Goal: Use online tool/utility: Utilize a website feature to perform a specific function

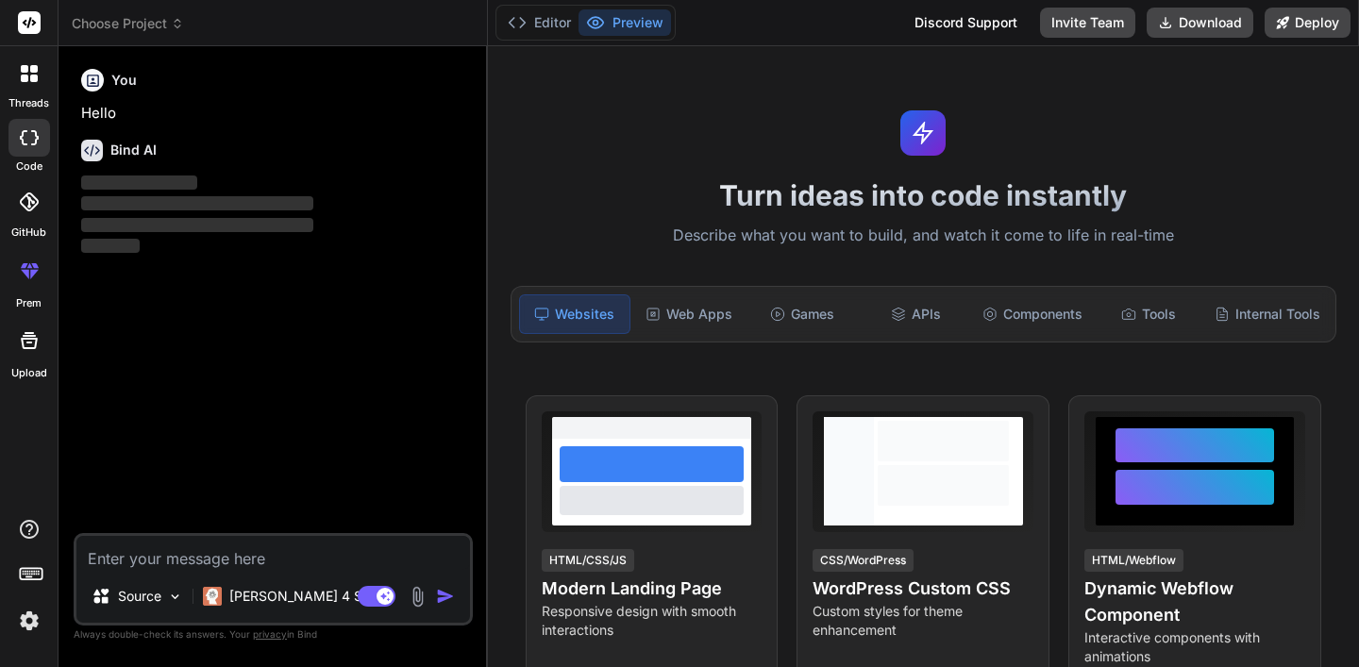
type textarea "x"
click at [272, 556] on textarea at bounding box center [273, 553] width 394 height 34
type textarea "l the requested features. Let me plan the implementation: First, I'll set up th…"
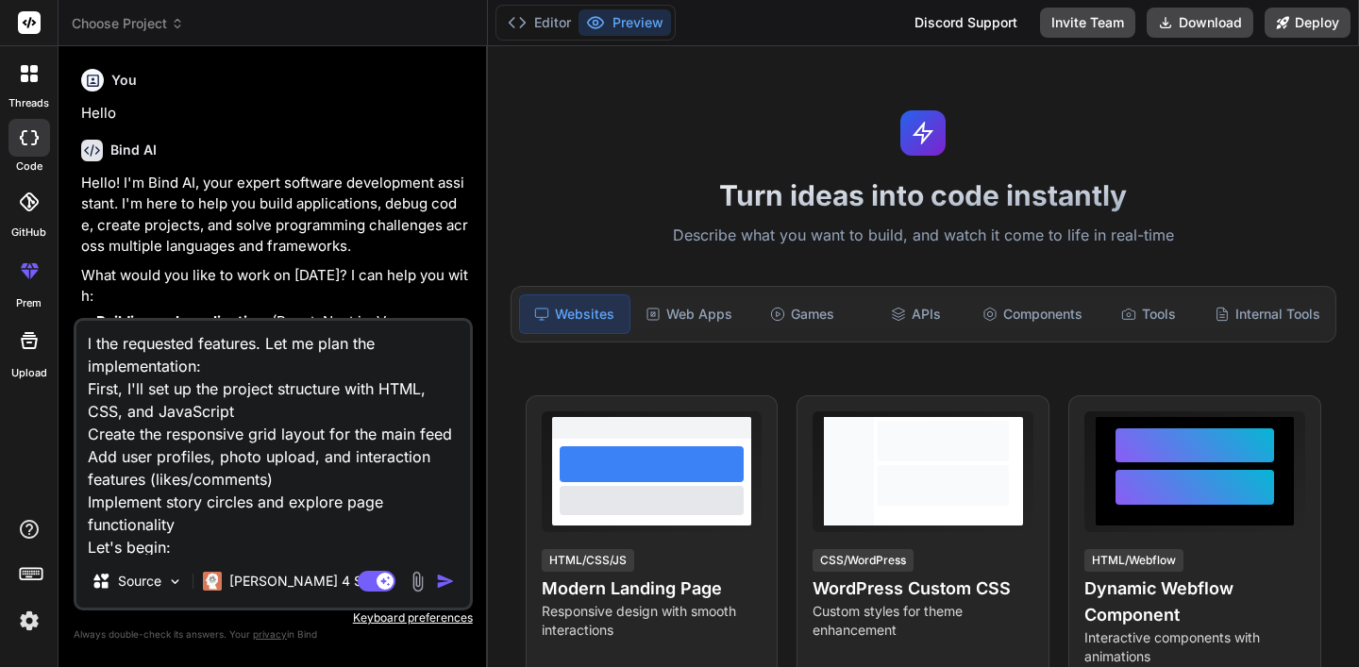
type textarea "x"
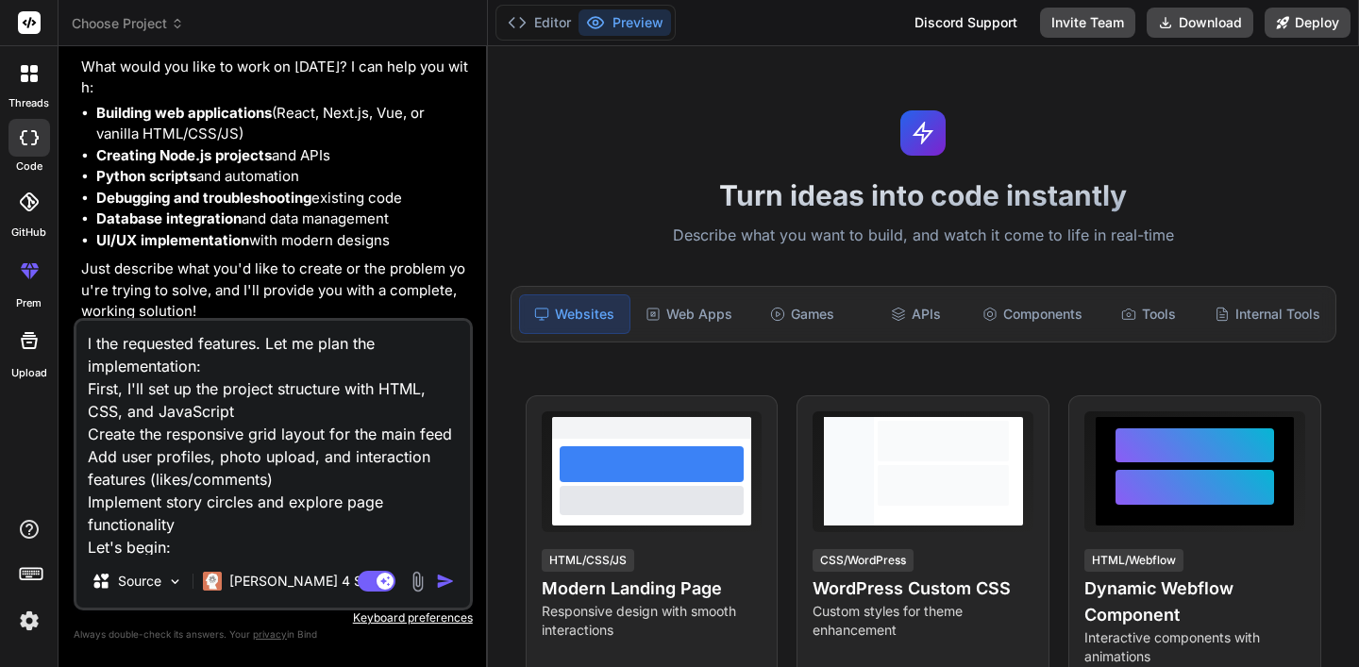
drag, startPoint x: 141, startPoint y: 431, endPoint x: 75, endPoint y: 303, distance: 143.9
click at [75, 303] on div "You Hello Bind AI Hello! I'm Bind AI, your expert software development assistan…" at bounding box center [273, 363] width 399 height 605
type textarea "I wanted to create an hotel management system UI. I will be working on the back…"
type textarea "x"
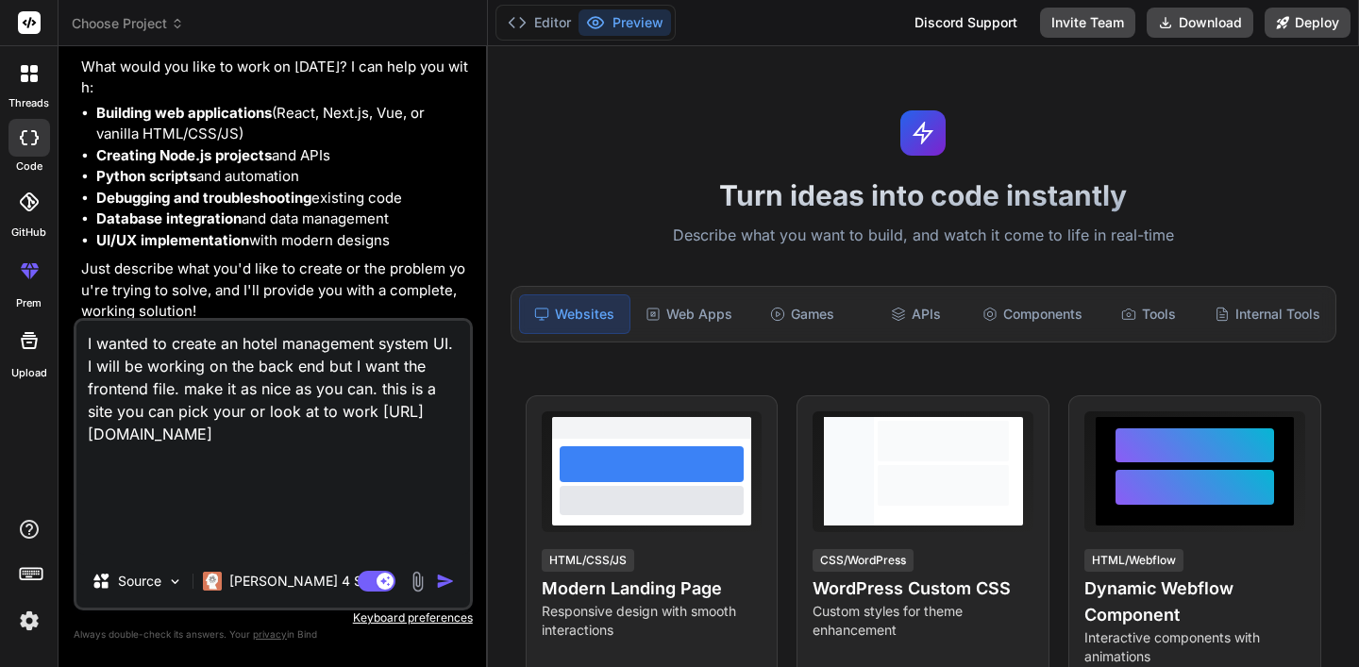
scroll to position [122, 0]
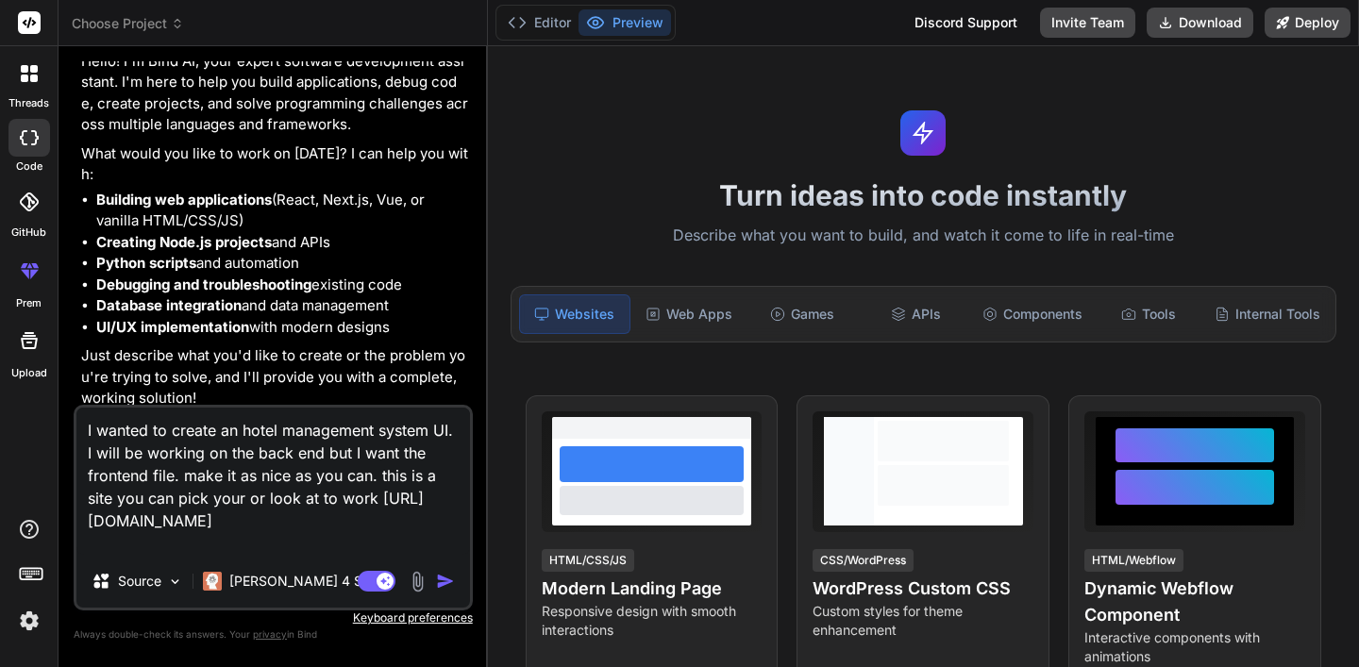
click at [83, 456] on textarea "I wanted to create an hotel management system UI. I will be working on the back…" at bounding box center [273, 481] width 394 height 147
type textarea "I wanted to create an hotel management system UI. I will be working on the back…"
type textarea "x"
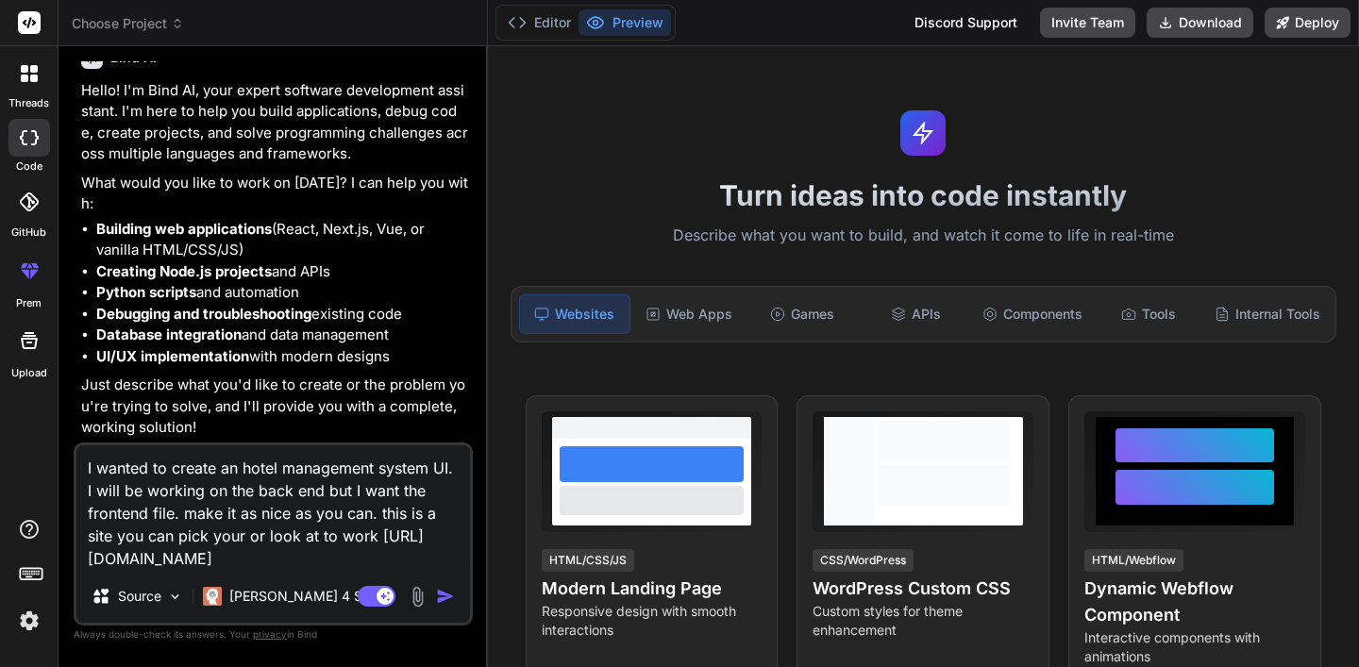
scroll to position [84, 0]
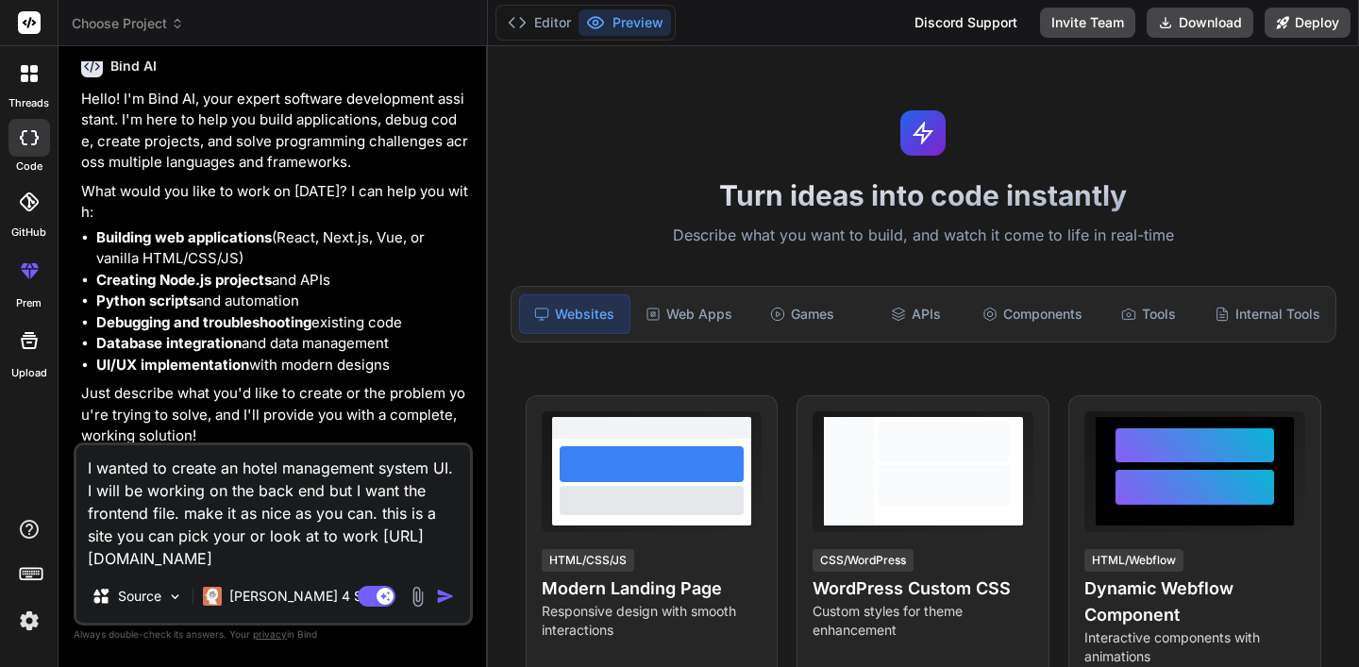
type textarea "I wanted to create an hotel management system UI. I will be working on the back…"
click at [445, 595] on img "button" at bounding box center [445, 596] width 19 height 19
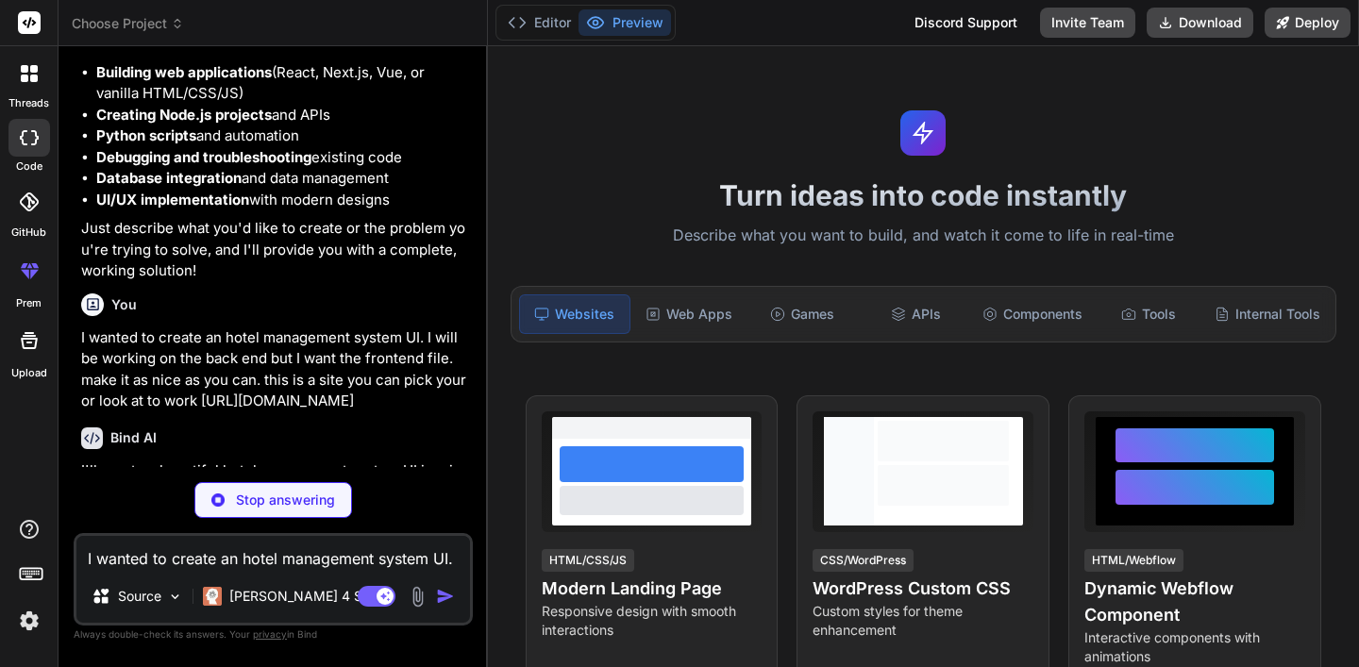
scroll to position [232, 0]
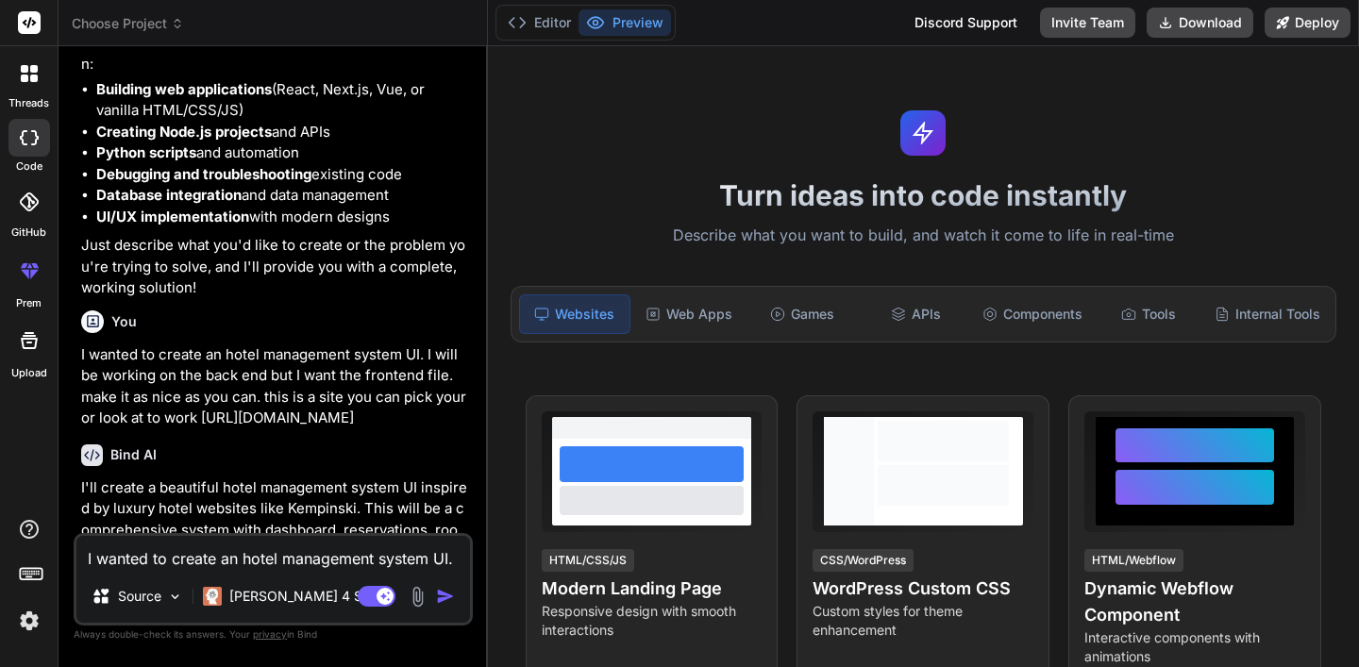
type textarea "x"
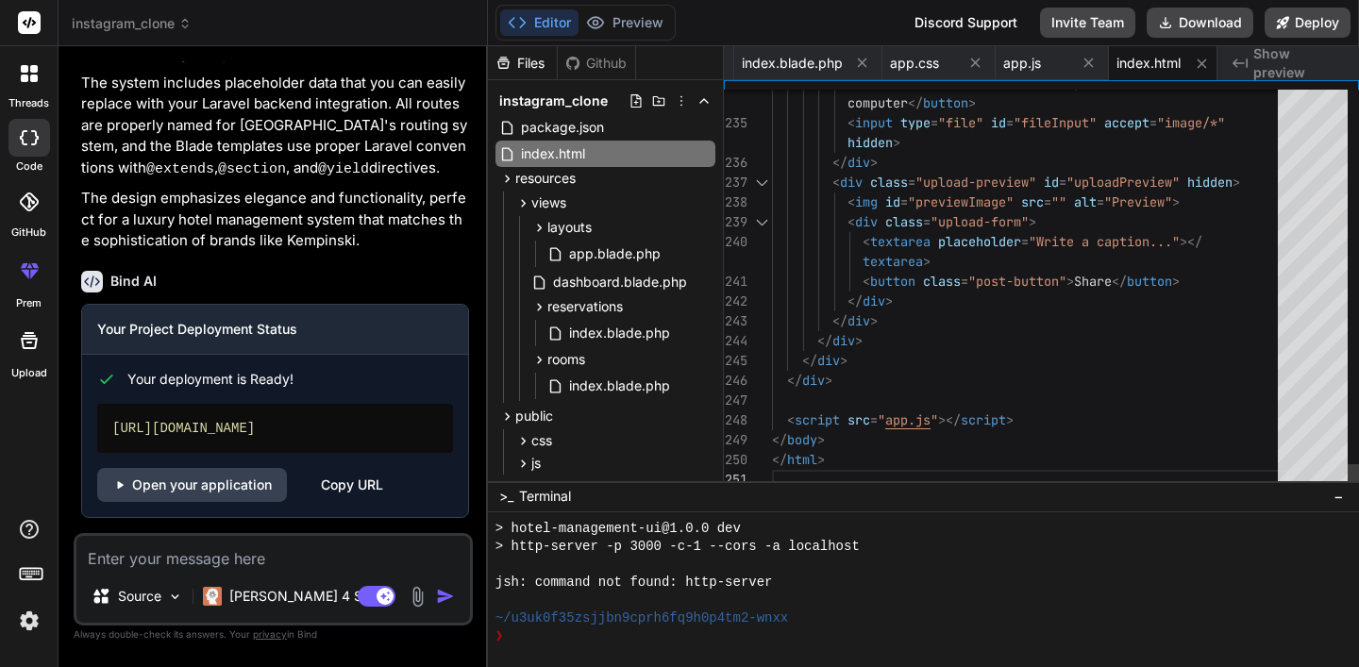
scroll to position [59, 0]
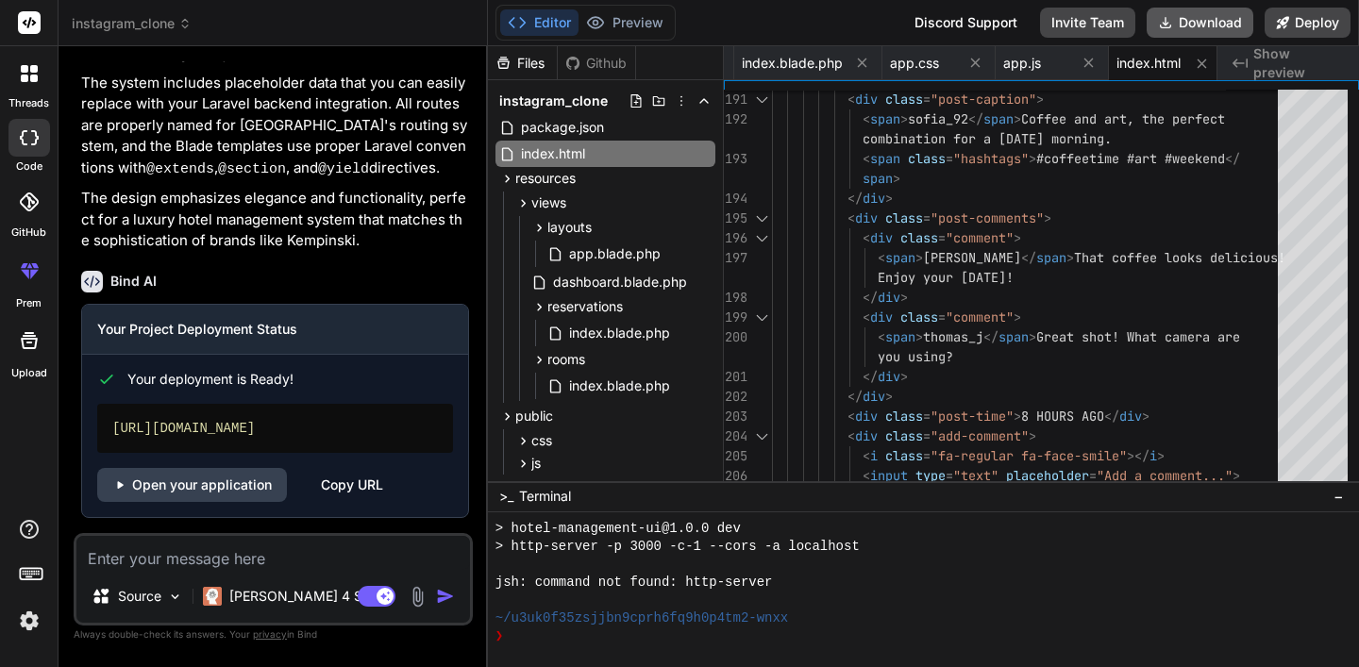
click at [1208, 23] on button "Download" at bounding box center [1200, 23] width 107 height 30
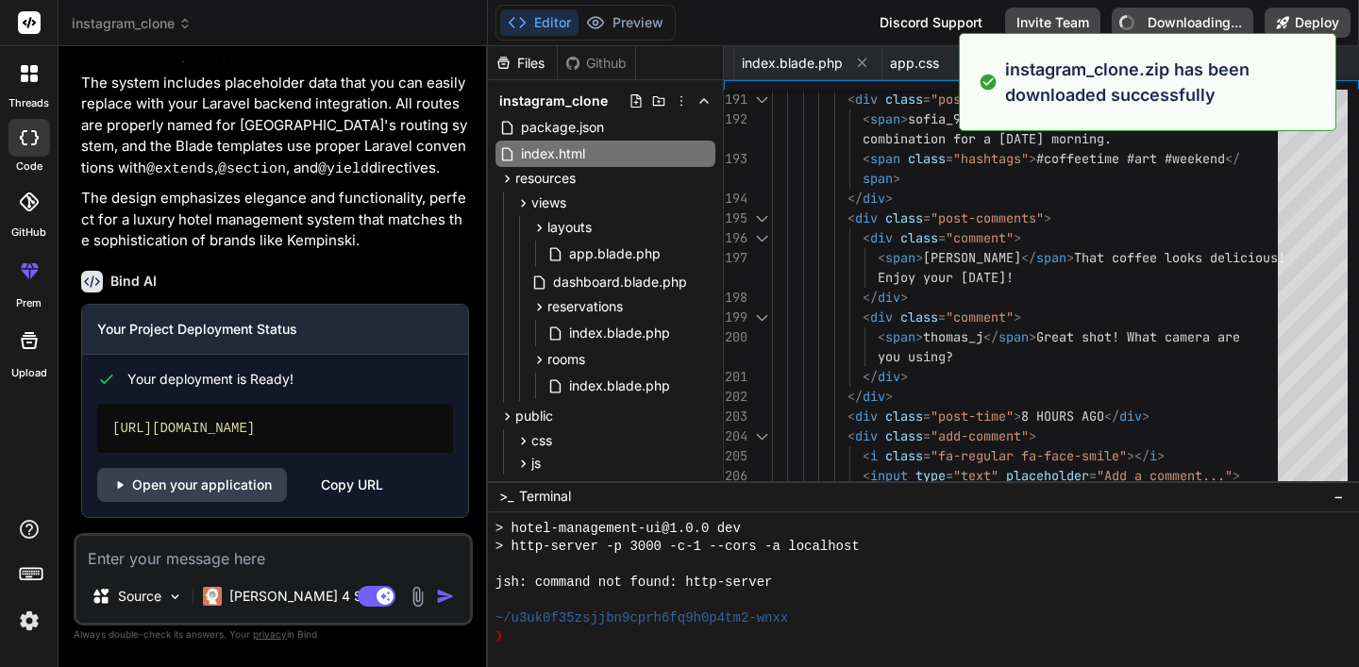
type textarea "x"
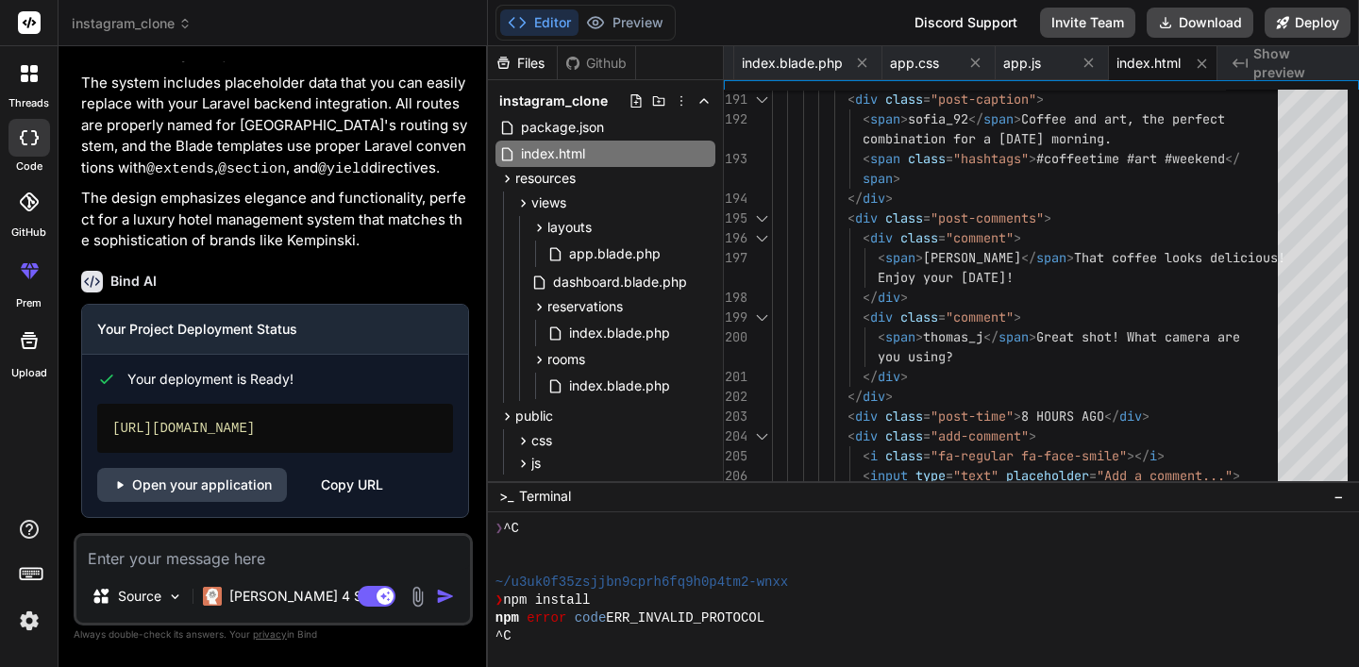
scroll to position [0, 0]
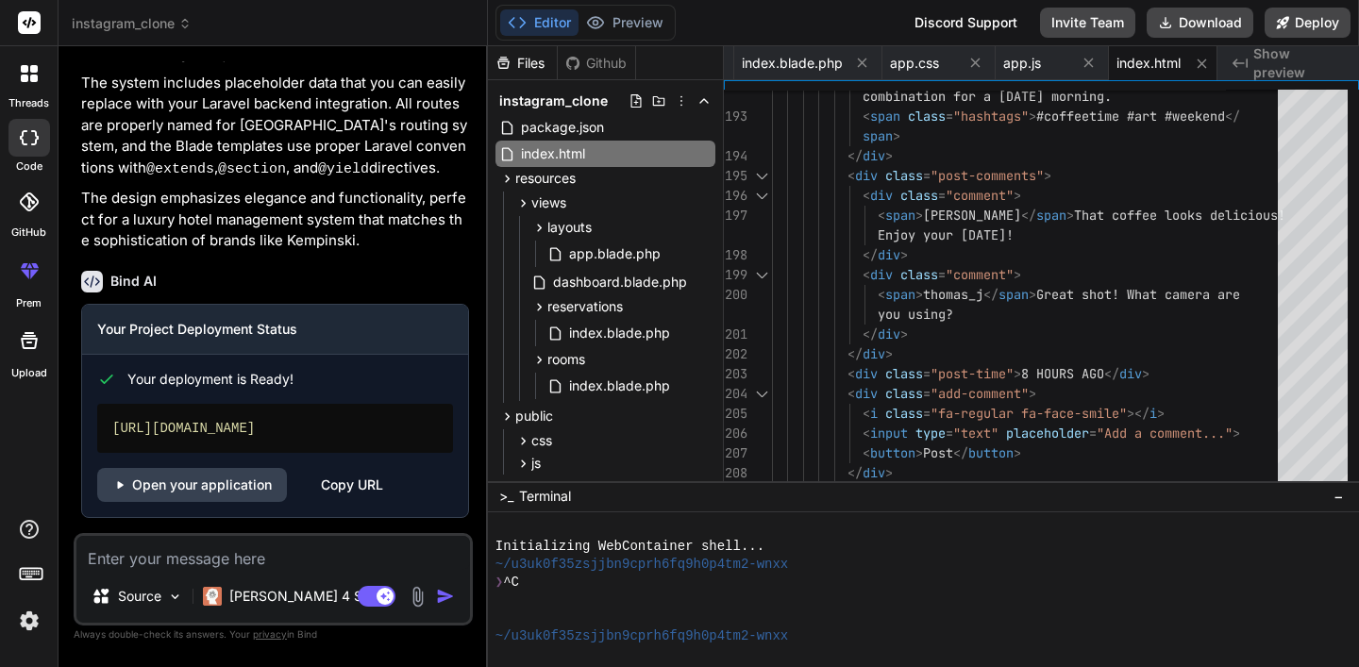
click at [811, 22] on div "Editor Preview Disabled until preview for your project is generated Discord Sup…" at bounding box center [923, 23] width 871 height 46
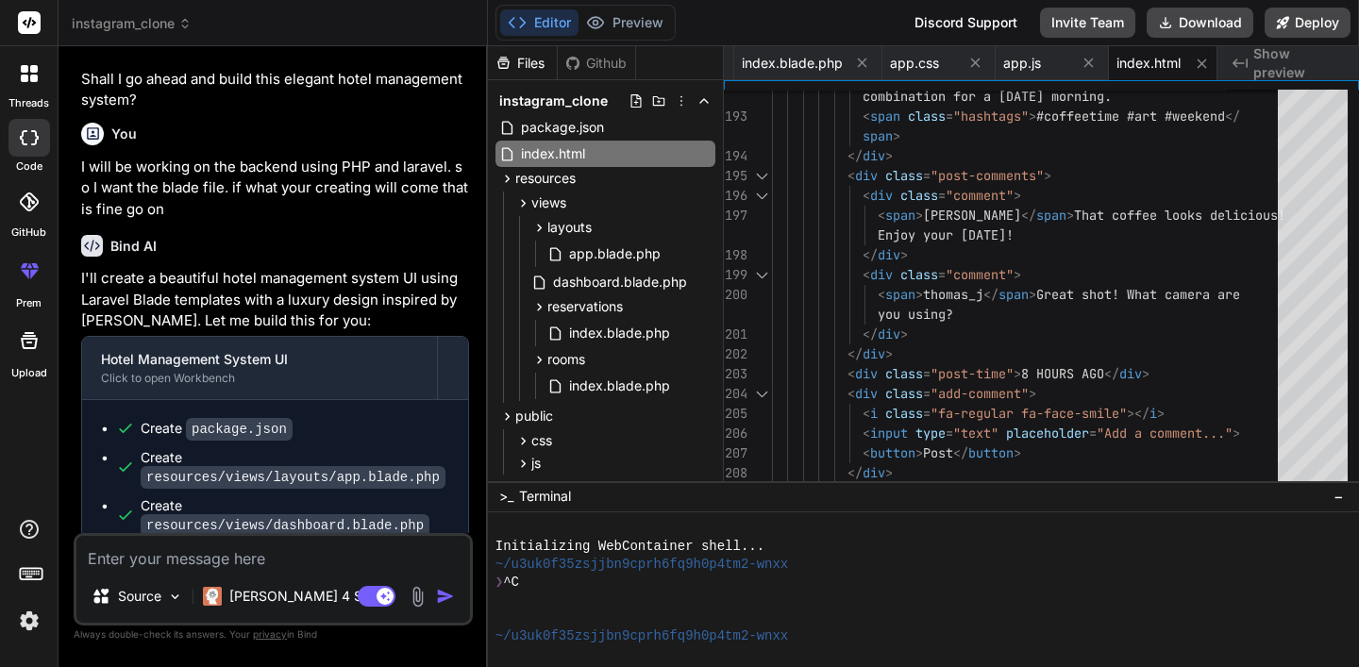
scroll to position [1332, 0]
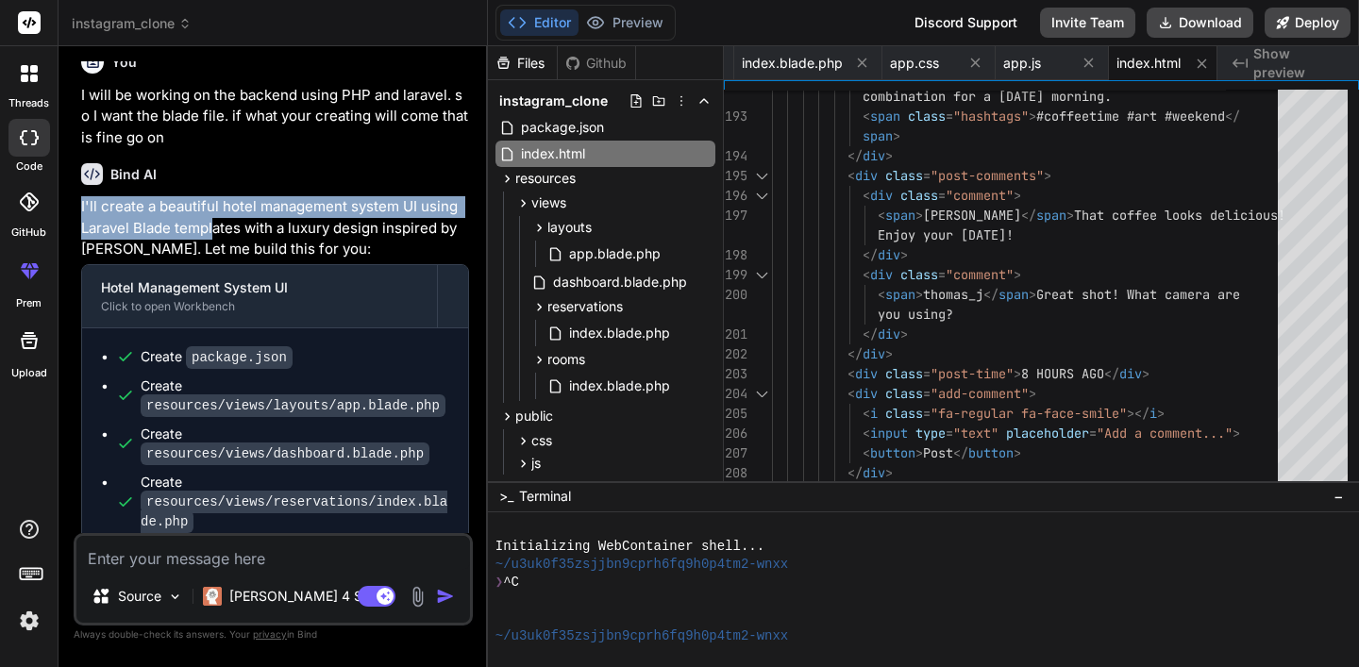
drag, startPoint x: 83, startPoint y: 226, endPoint x: 205, endPoint y: 234, distance: 122.0
click at [205, 234] on p "I'll create a beautiful hotel management system UI using Laravel Blade template…" at bounding box center [275, 228] width 388 height 64
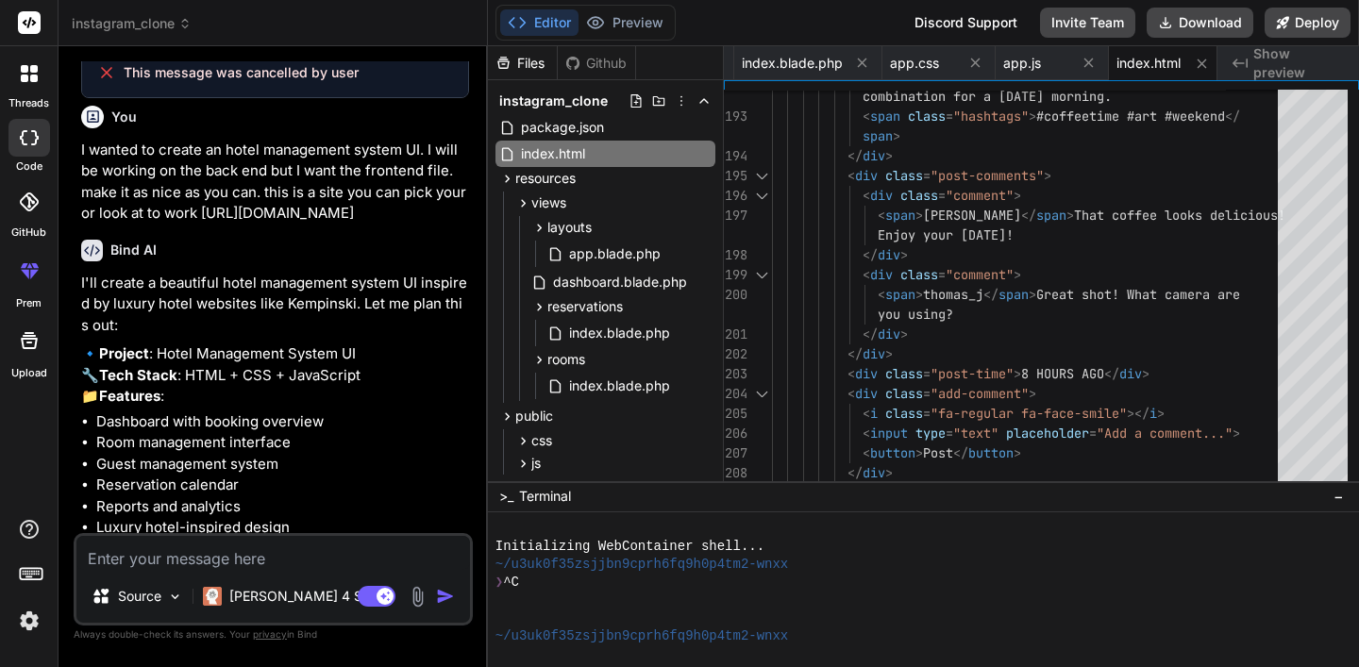
scroll to position [475, 0]
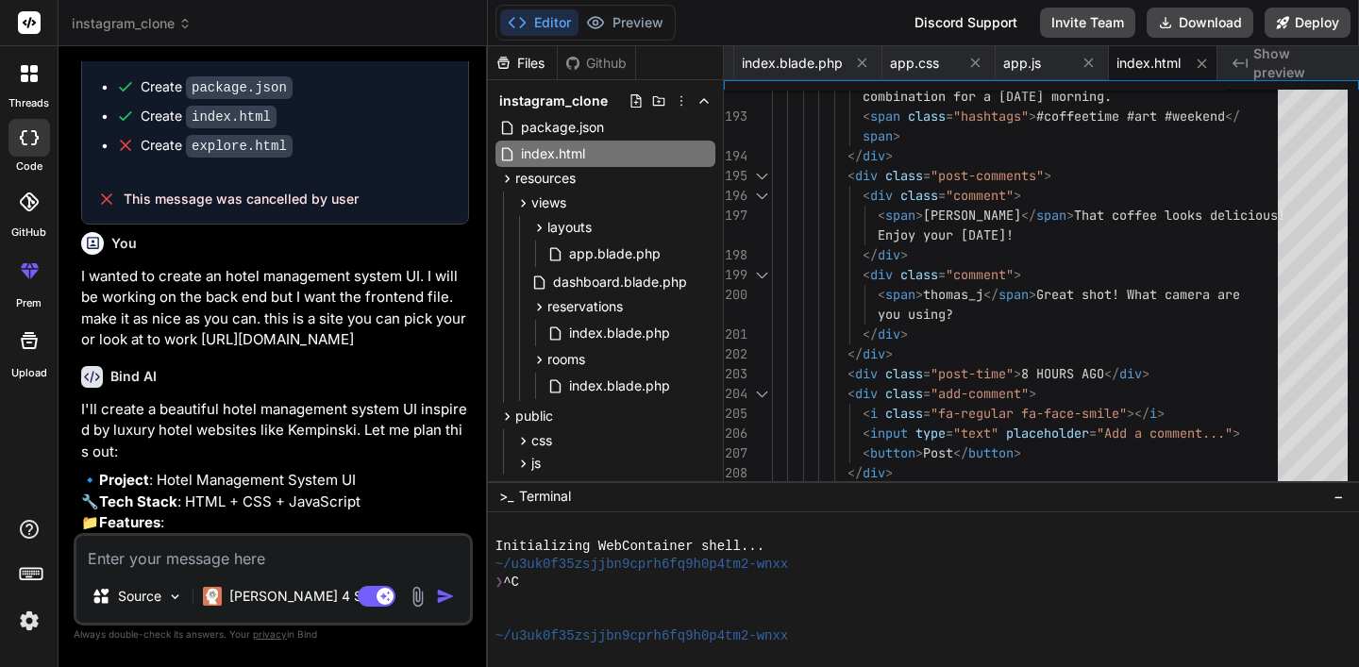
drag, startPoint x: 79, startPoint y: 265, endPoint x: 422, endPoint y: 328, distance: 348.4
click at [422, 328] on div "You Build an Instagram-inspired photo sharing app with a responsive grid layout…" at bounding box center [274, 297] width 395 height 472
copy div "l the requested features. Let me plan the implementation: First, I'll set up th…"
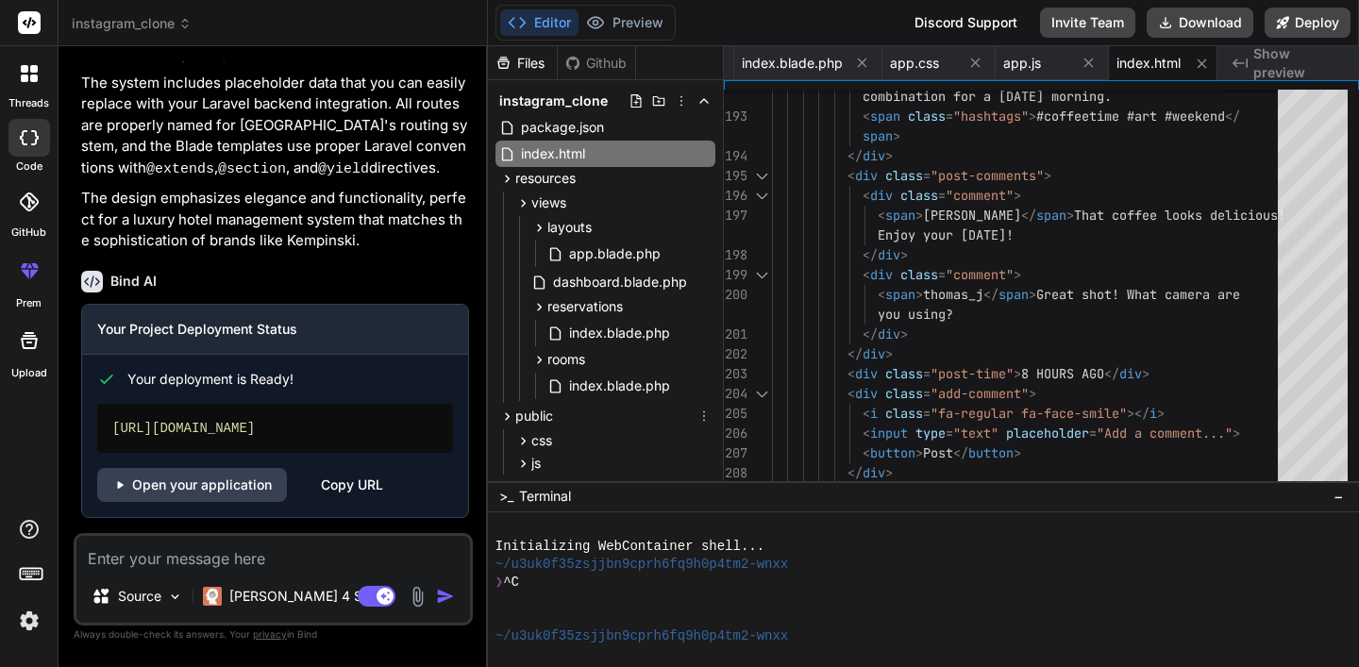
scroll to position [37, 0]
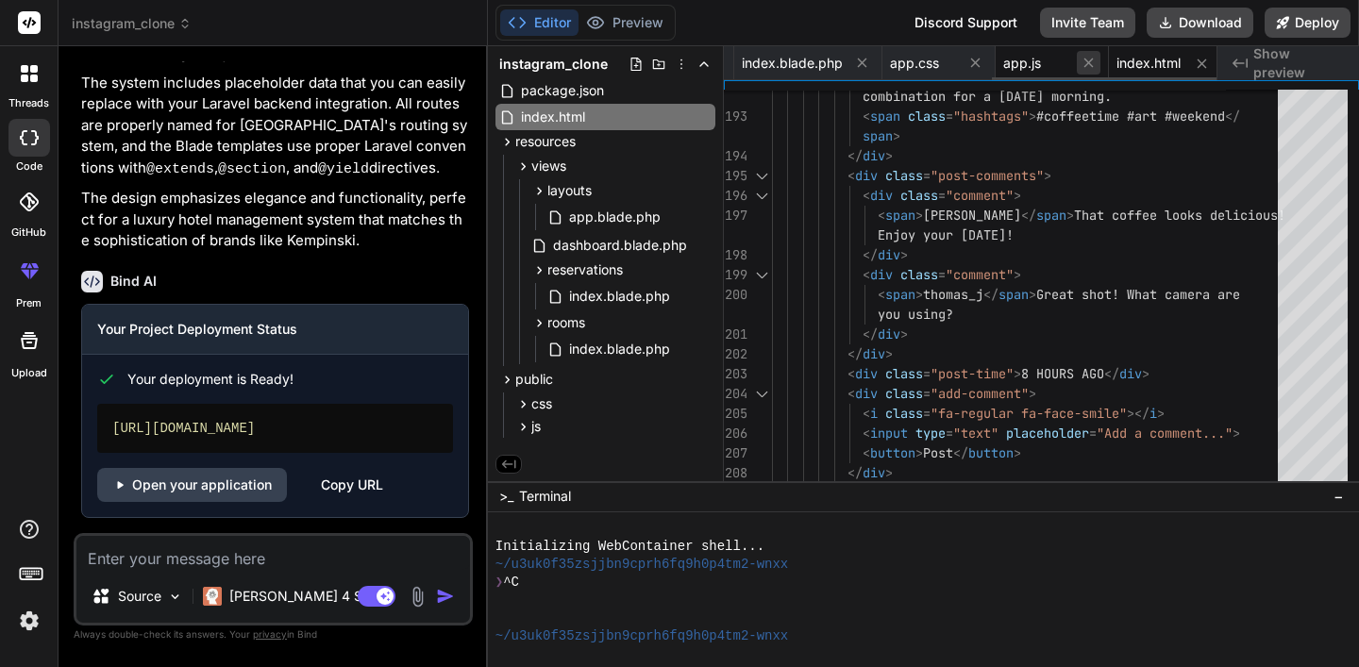
click at [1085, 59] on icon at bounding box center [1089, 63] width 16 height 16
click at [1188, 59] on icon at bounding box center [1196, 64] width 16 height 16
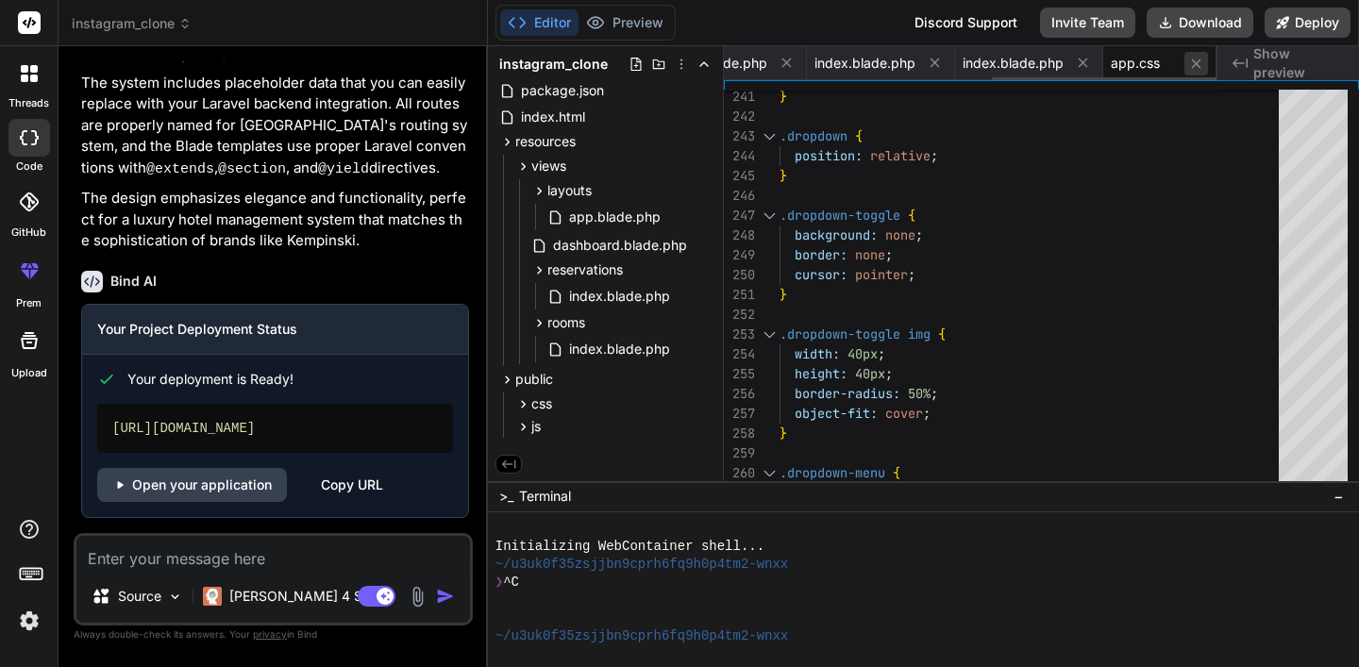
click at [1188, 60] on icon at bounding box center [1196, 64] width 16 height 16
type textarea "</script> @endpush"
